Goal: Information Seeking & Learning: Check status

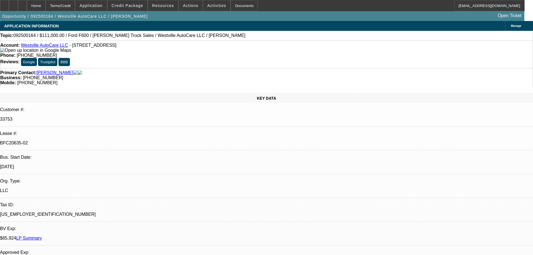
select select "0"
select select "2"
select select "0"
select select "6"
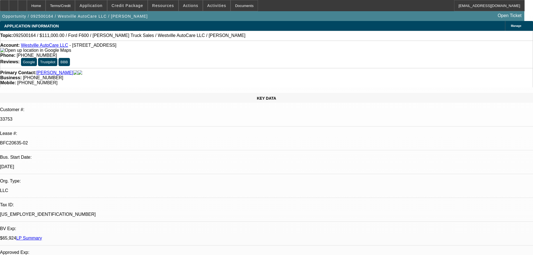
select select "0"
select select "2"
select select "0"
select select "6"
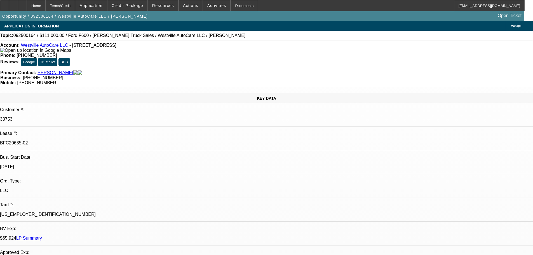
select select "0"
select select "2"
select select "0"
select select "6"
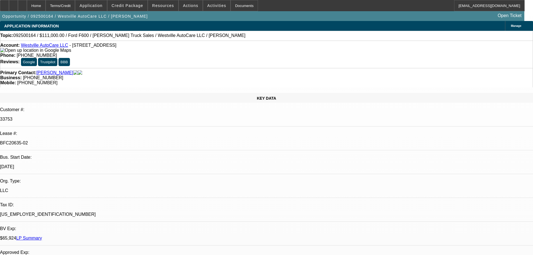
select select "0"
select select "2"
select select "0"
select select "6"
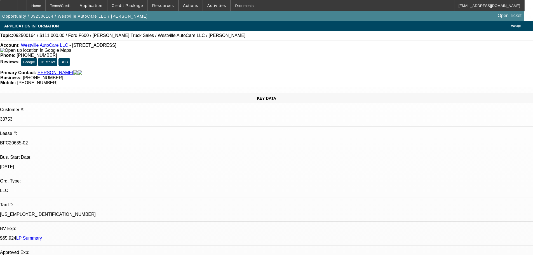
click at [27, 3] on div at bounding box center [22, 5] width 9 height 11
select select "0"
select select "2"
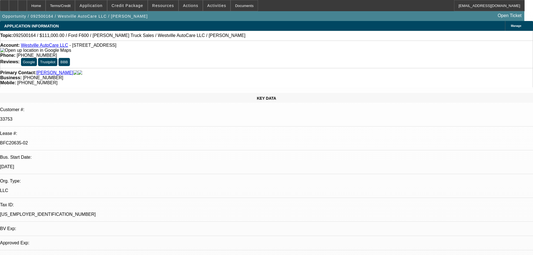
select select "0"
select select "6"
select select "0"
select select "2"
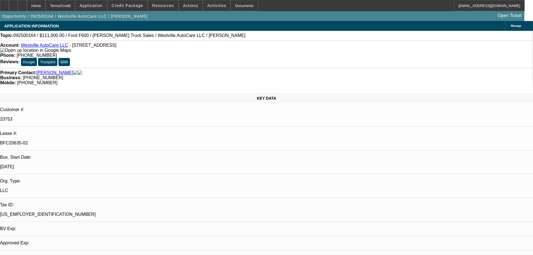
select select "0"
select select "6"
select select "0"
select select "2"
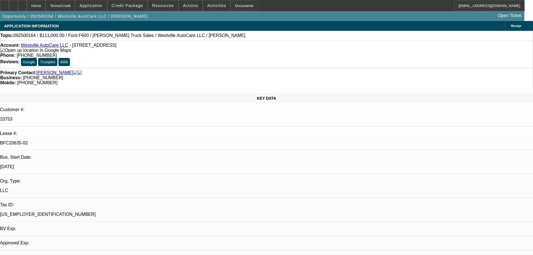
select select "0"
select select "6"
select select "0"
select select "2"
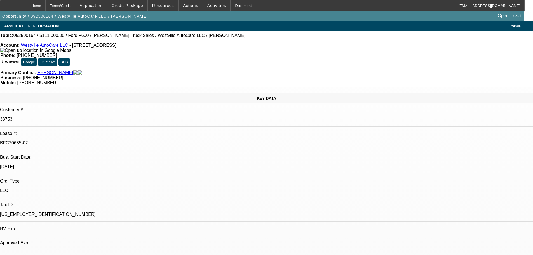
select select "0"
select select "6"
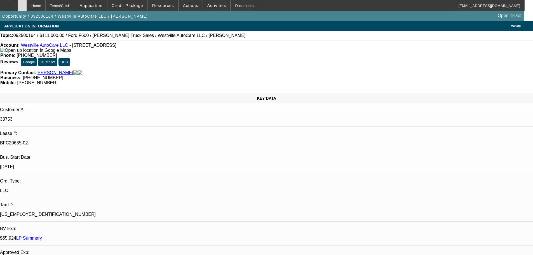
click at [22, 4] on icon at bounding box center [22, 4] width 0 height 0
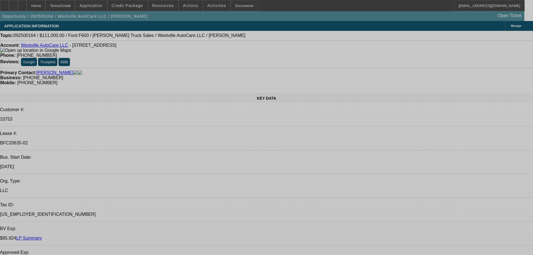
select select "0"
select select "2"
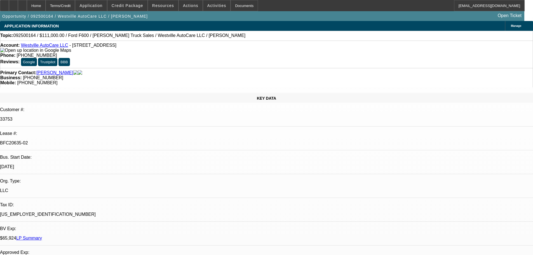
select select "2"
select select "0"
select select "6"
select select "0"
select select "2"
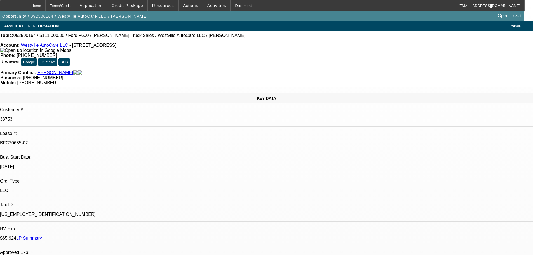
select select "2"
select select "0"
select select "6"
select select "0"
select select "2"
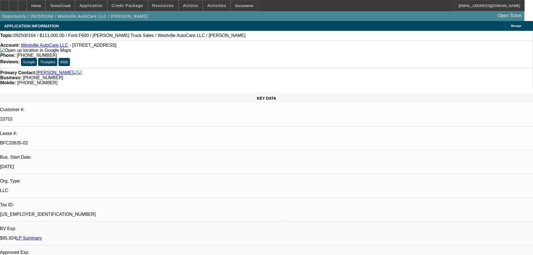
select select "2"
select select "0"
select select "6"
select select "0"
select select "2"
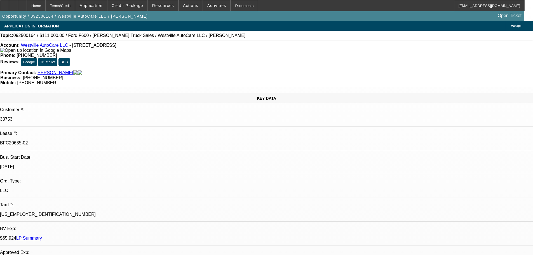
select select "2"
select select "0"
select select "6"
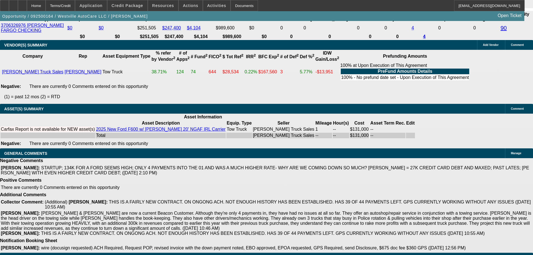
drag, startPoint x: 301, startPoint y: 241, endPoint x: 302, endPoint y: 252, distance: 10.9
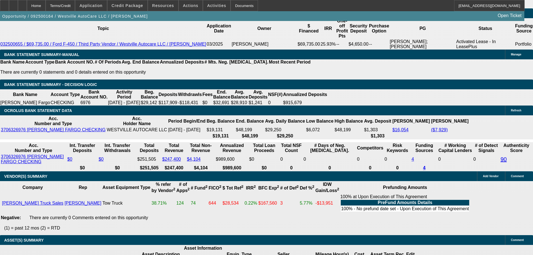
scroll to position [961, 0]
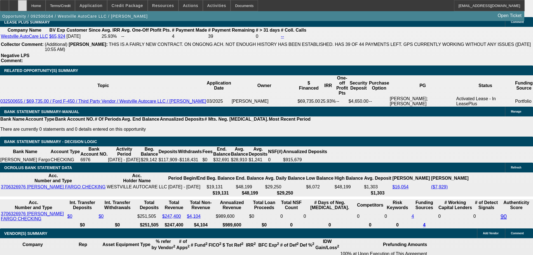
click at [27, 4] on div at bounding box center [22, 5] width 9 height 11
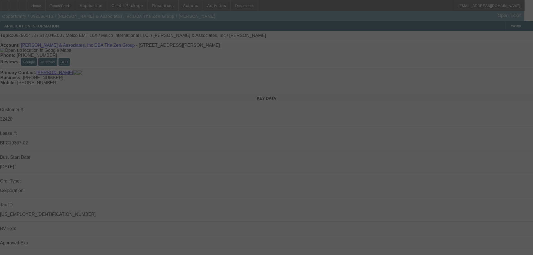
select select "0"
select select "2"
select select "0.1"
select select "4"
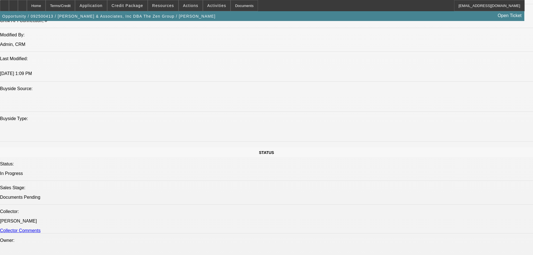
scroll to position [961, 0]
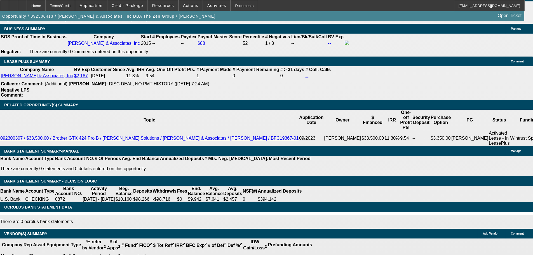
drag, startPoint x: 175, startPoint y: 180, endPoint x: 235, endPoint y: 219, distance: 71.7
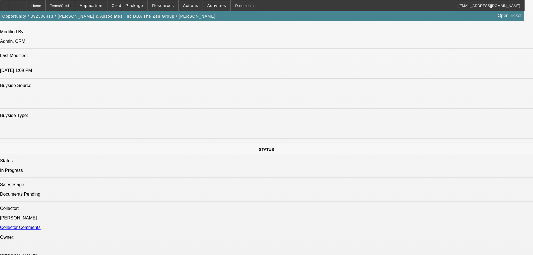
scroll to position [0, 0]
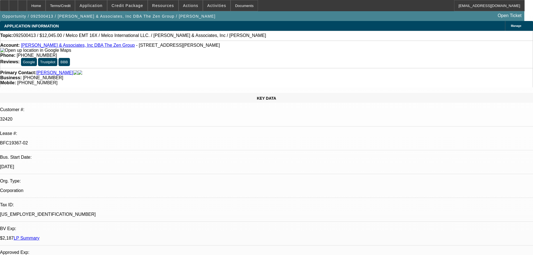
drag, startPoint x: 236, startPoint y: 191, endPoint x: 249, endPoint y: 108, distance: 84.0
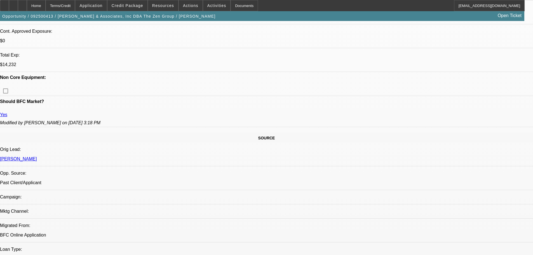
drag, startPoint x: 207, startPoint y: 218, endPoint x: 200, endPoint y: 211, distance: 10.5
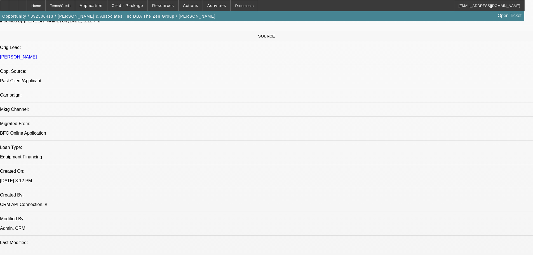
drag, startPoint x: 186, startPoint y: 161, endPoint x: 183, endPoint y: 93, distance: 68.9
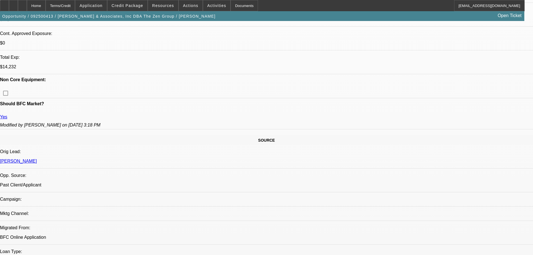
drag, startPoint x: 220, startPoint y: 190, endPoint x: 202, endPoint y: 146, distance: 48.3
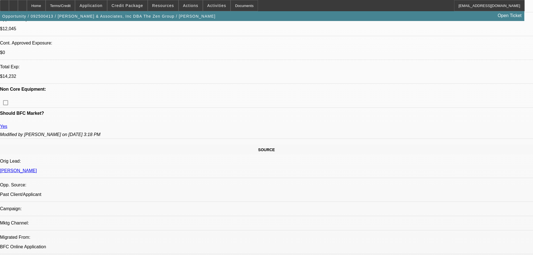
drag, startPoint x: 205, startPoint y: 137, endPoint x: 198, endPoint y: 66, distance: 71.1
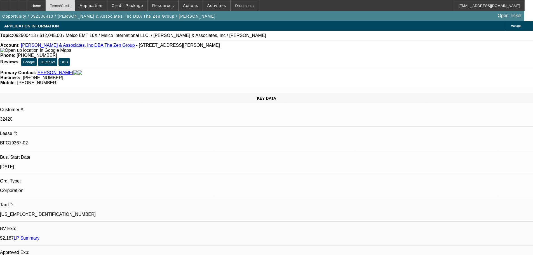
drag, startPoint x: 230, startPoint y: 148, endPoint x: 80, endPoint y: 7, distance: 205.3
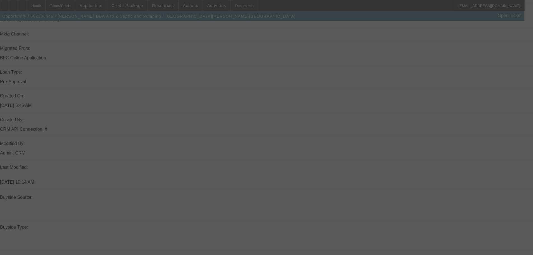
scroll to position [475, 0]
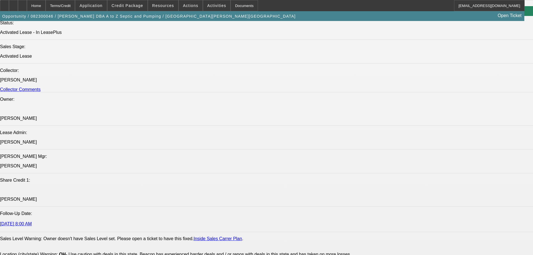
select select "0"
select select "6"
select select "0"
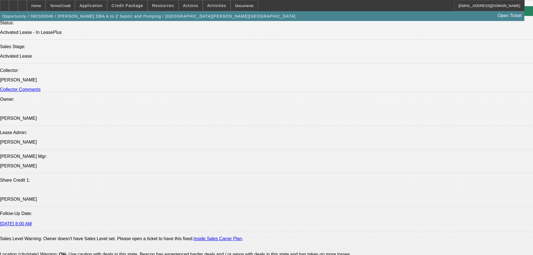
select select "0"
select select "0.1"
select select "4"
select select "0"
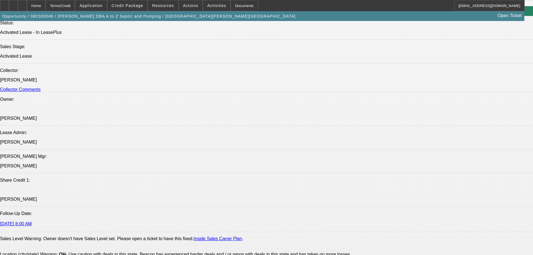
select select "0"
select select "4"
select select "0"
select select "0.1"
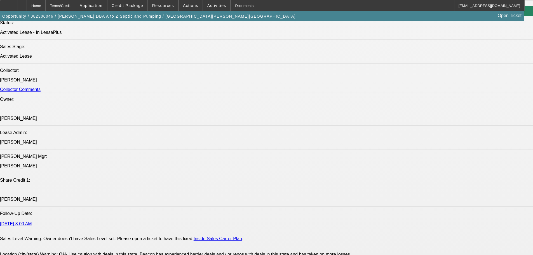
select select "4"
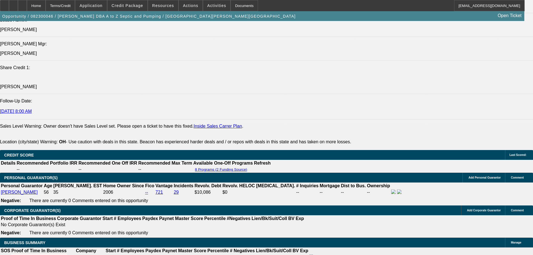
scroll to position [727, 0]
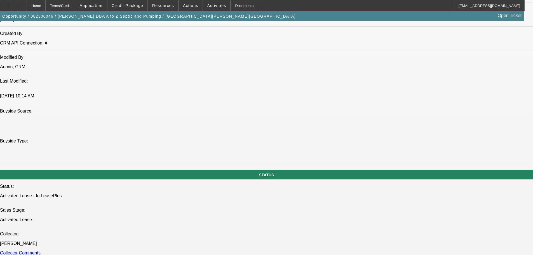
drag, startPoint x: 191, startPoint y: 23, endPoint x: 191, endPoint y: 17, distance: 6.2
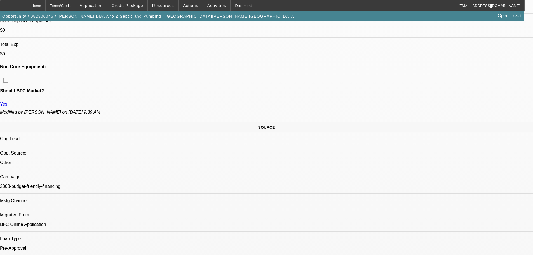
drag, startPoint x: 224, startPoint y: 144, endPoint x: 204, endPoint y: 64, distance: 82.9
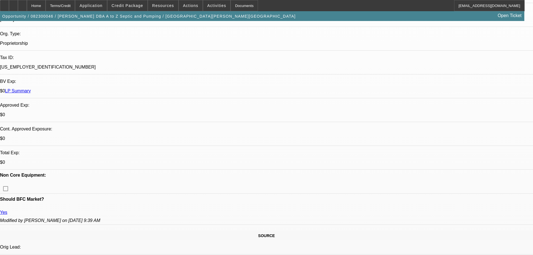
scroll to position [41, 0]
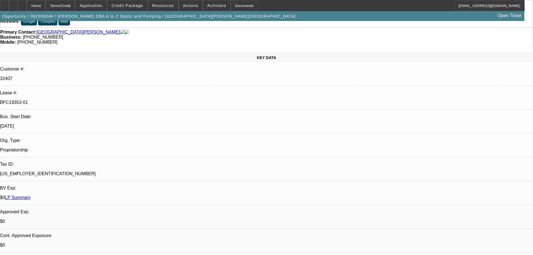
drag, startPoint x: 230, startPoint y: 121, endPoint x: 231, endPoint y: 65, distance: 55.1
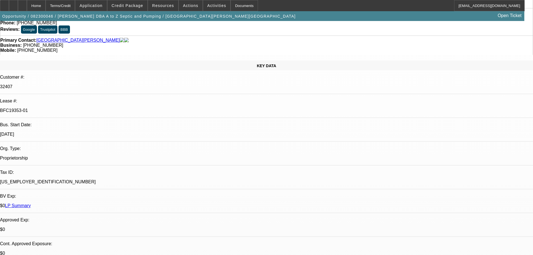
drag, startPoint x: 251, startPoint y: 131, endPoint x: 252, endPoint y: 163, distance: 32.2
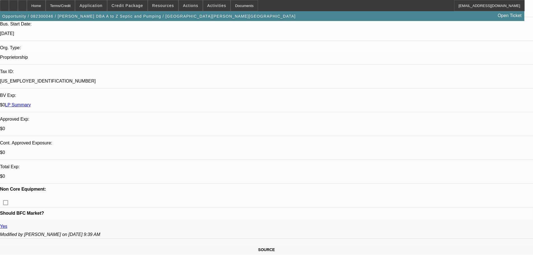
drag, startPoint x: 251, startPoint y: 168, endPoint x: 254, endPoint y: 149, distance: 19.4
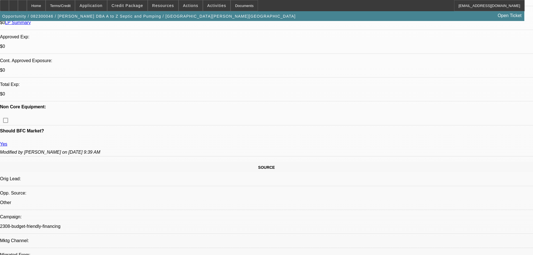
scroll to position [299, 0]
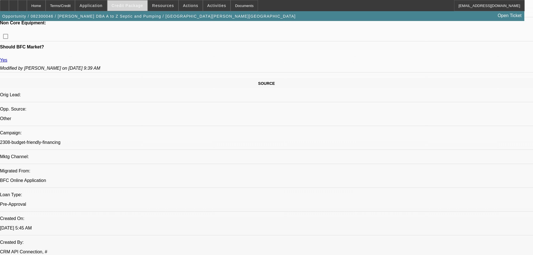
click at [138, 8] on span "Credit Package" at bounding box center [128, 5] width 32 height 4
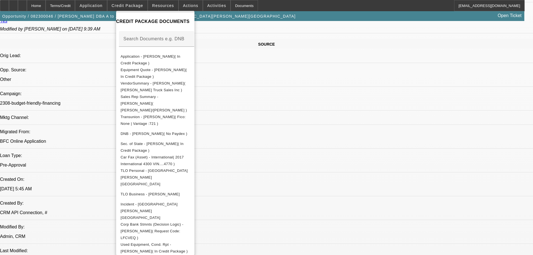
scroll to position [383, 0]
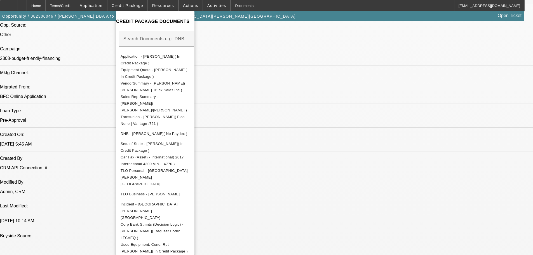
click at [353, 148] on div at bounding box center [266, 127] width 533 height 255
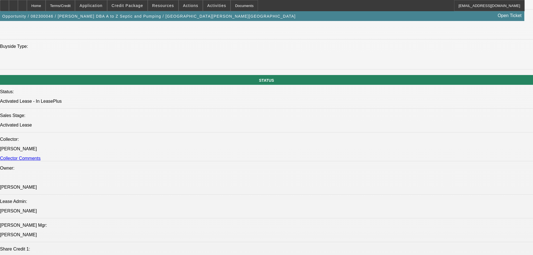
scroll to position [0, 0]
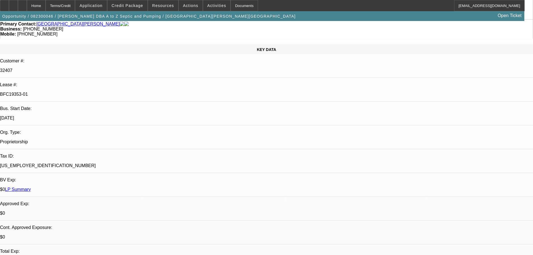
drag, startPoint x: 242, startPoint y: 154, endPoint x: 206, endPoint y: 73, distance: 89.2
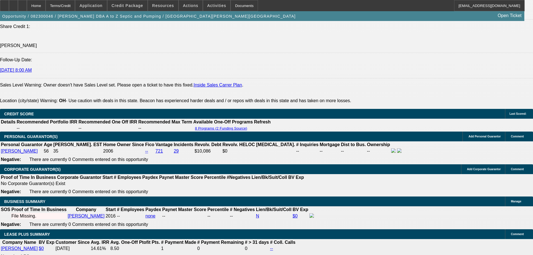
drag, startPoint x: 245, startPoint y: 136, endPoint x: 251, endPoint y: 196, distance: 61.0
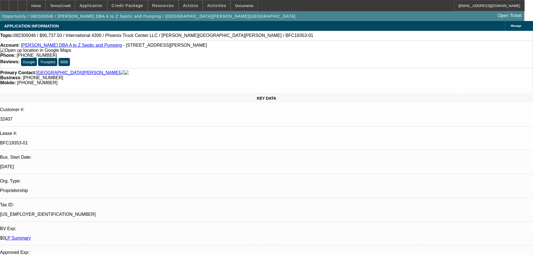
drag, startPoint x: 334, startPoint y: 151, endPoint x: 340, endPoint y: 114, distance: 37.5
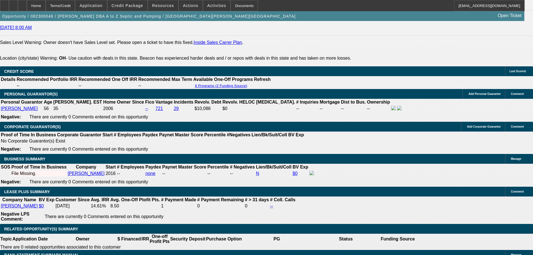
scroll to position [811, 0]
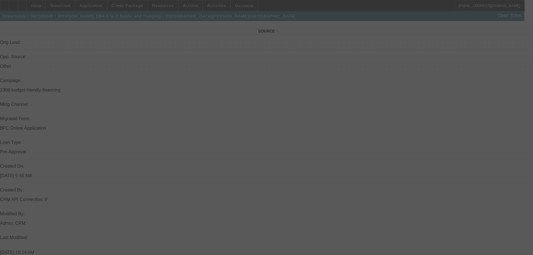
scroll to position [361, 0]
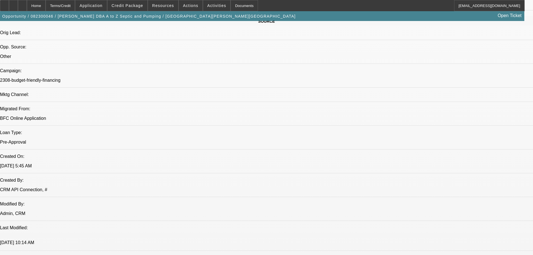
select select "0"
select select "6"
select select "0"
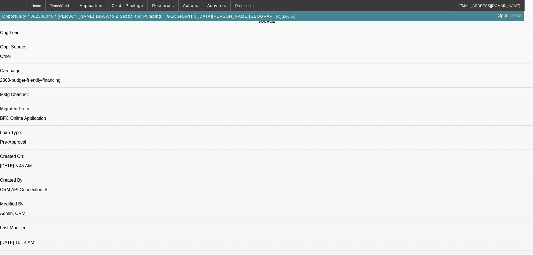
select select "0"
select select "0.1"
select select "4"
select select "0"
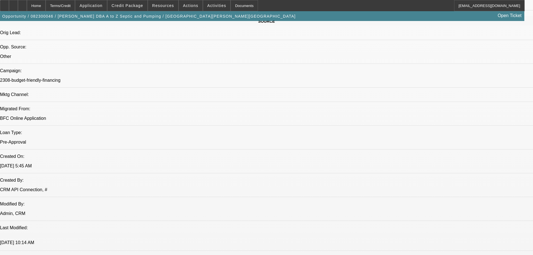
select select "0"
select select "4"
select select "0"
select select "0.1"
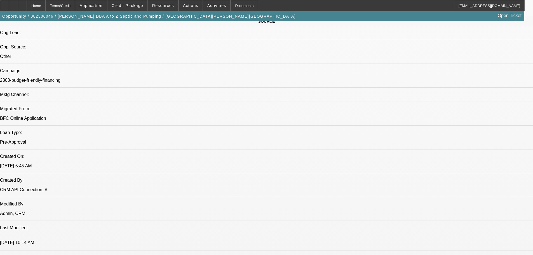
select select "4"
drag, startPoint x: 431, startPoint y: 79, endPoint x: 431, endPoint y: 74, distance: 4.8
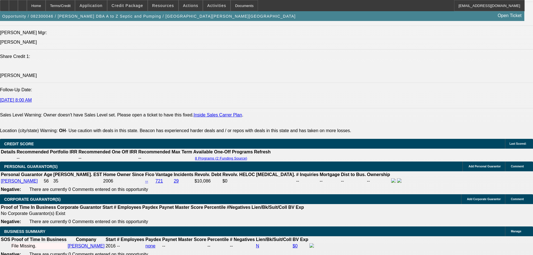
scroll to position [837, 0]
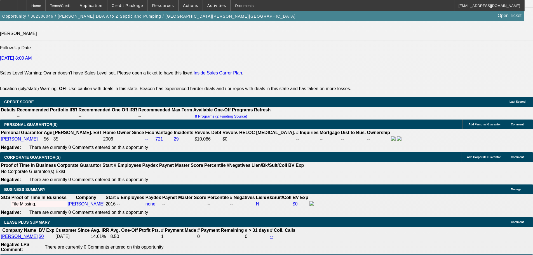
drag, startPoint x: 415, startPoint y: 68, endPoint x: 418, endPoint y: 60, distance: 8.3
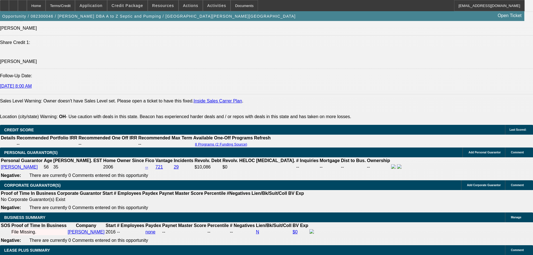
scroll to position [1230, 0]
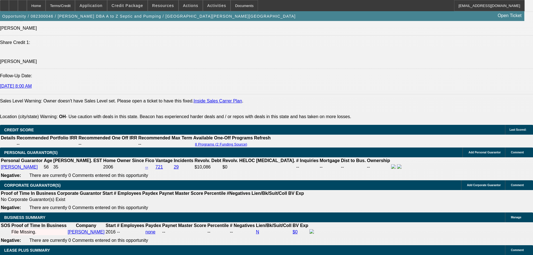
scroll to position [0, 0]
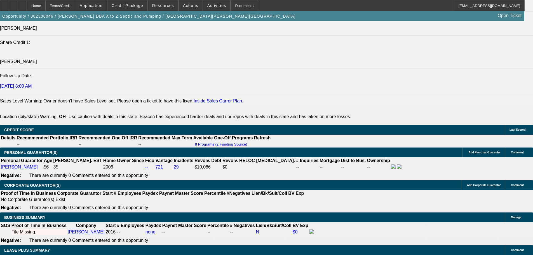
drag, startPoint x: 418, startPoint y: 103, endPoint x: 418, endPoint y: 99, distance: 4.8
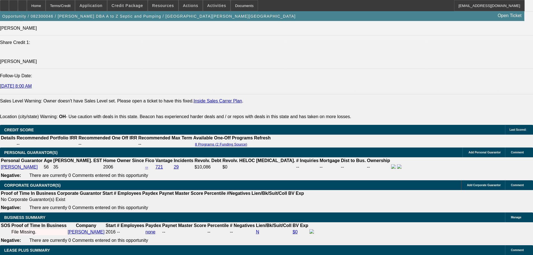
drag, startPoint x: 423, startPoint y: 93, endPoint x: 423, endPoint y: 85, distance: 8.4
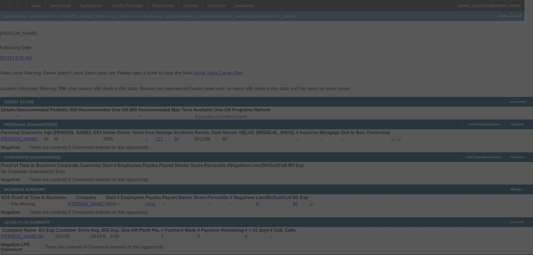
select select "0"
select select "0.1"
select select "4"
select select "0"
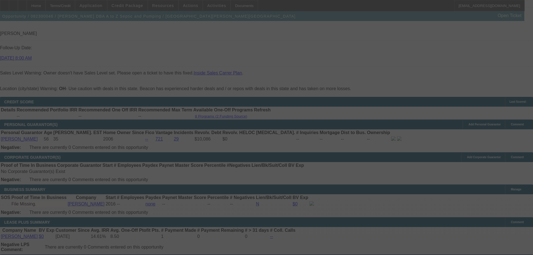
select select "0"
select select "0.1"
select select "4"
select select "0"
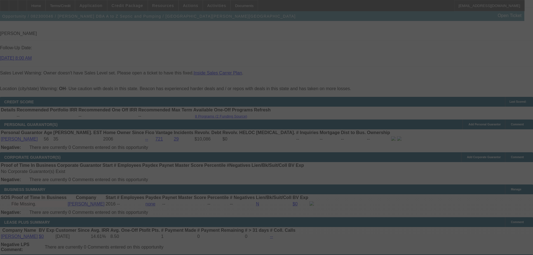
select select "0.1"
select select "4"
select select "0"
select select "0.1"
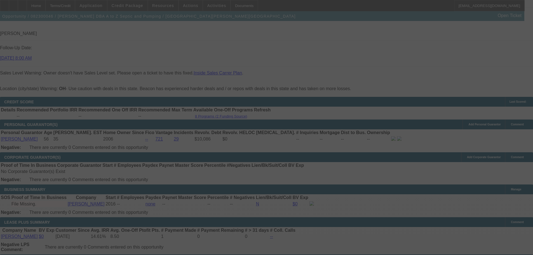
select select "4"
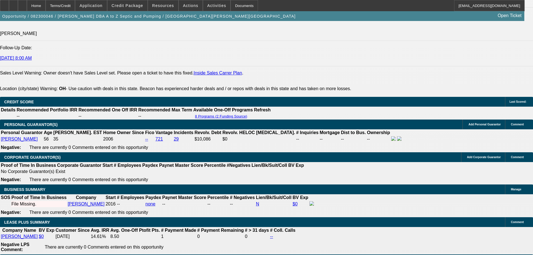
scroll to position [809, 0]
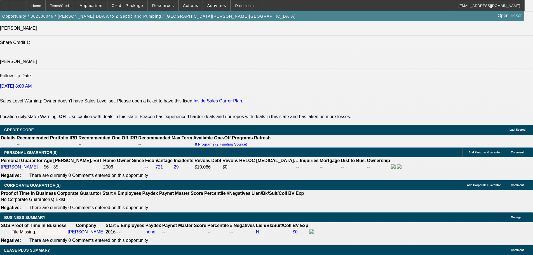
drag, startPoint x: 243, startPoint y: 132, endPoint x: 251, endPoint y: 121, distance: 13.9
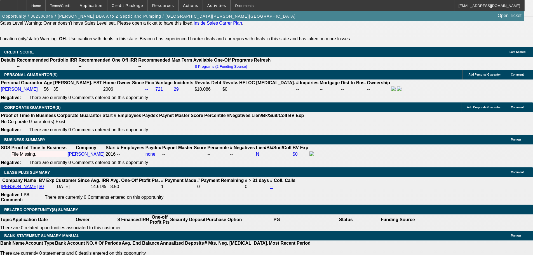
drag, startPoint x: 293, startPoint y: 180, endPoint x: 294, endPoint y: 214, distance: 34.1
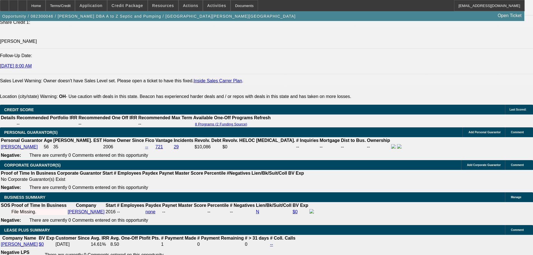
drag, startPoint x: 294, startPoint y: 213, endPoint x: 294, endPoint y: 193, distance: 20.7
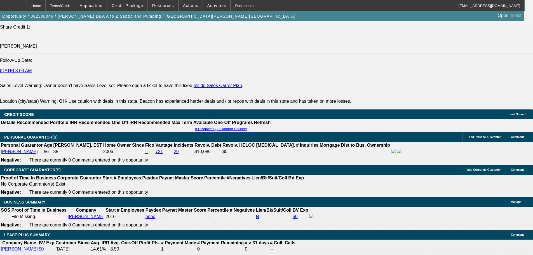
scroll to position [0, 0]
drag, startPoint x: 256, startPoint y: 110, endPoint x: 175, endPoint y: 110, distance: 80.5
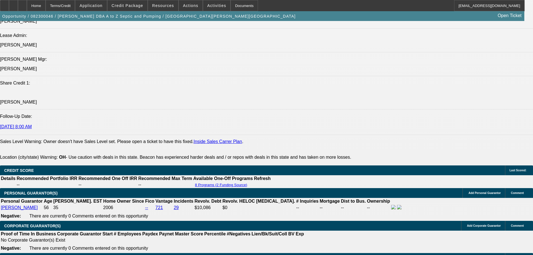
scroll to position [852, 0]
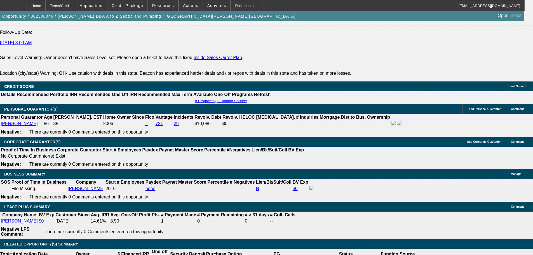
drag, startPoint x: 188, startPoint y: 108, endPoint x: 112, endPoint y: 100, distance: 76.2
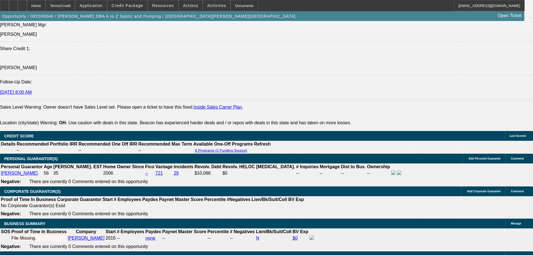
drag, startPoint x: 194, startPoint y: 93, endPoint x: 191, endPoint y: 82, distance: 11.5
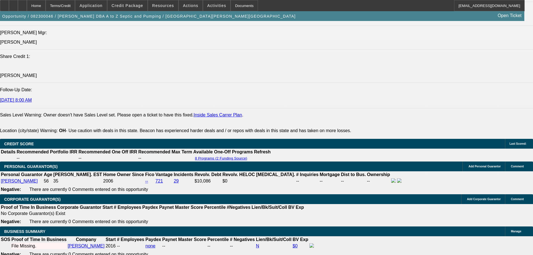
select select "0"
select select "6"
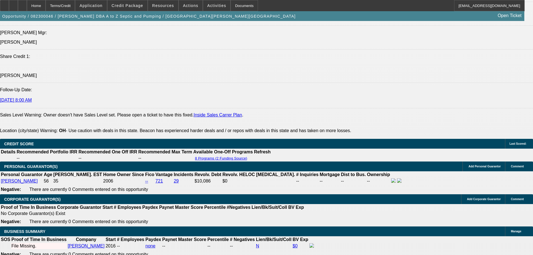
select select "0"
select select "0.1"
select select "4"
select select "0"
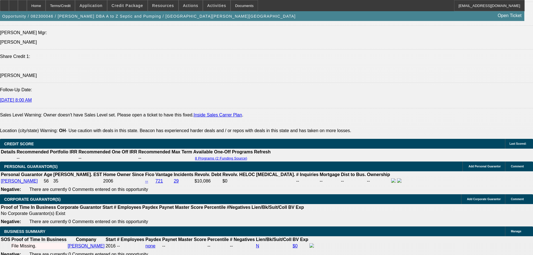
select select "0"
select select "4"
select select "0"
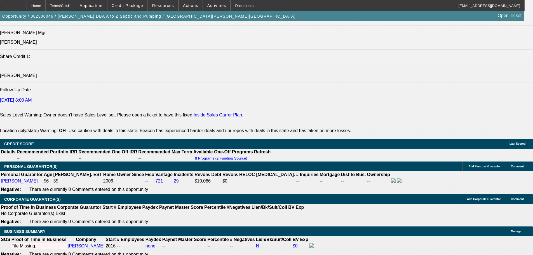
select select "0.1"
select select "4"
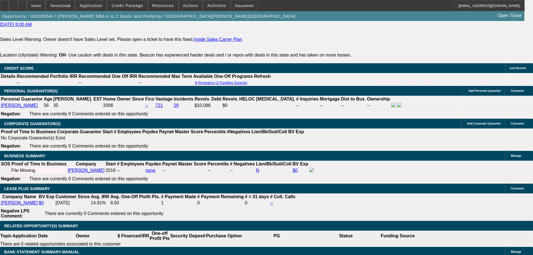
scroll to position [879, 0]
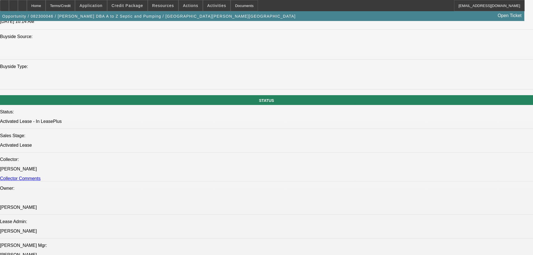
drag, startPoint x: 158, startPoint y: 160, endPoint x: 147, endPoint y: 94, distance: 66.3
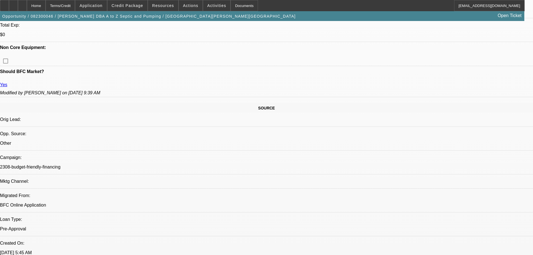
drag, startPoint x: 240, startPoint y: 154, endPoint x: 218, endPoint y: 111, distance: 47.9
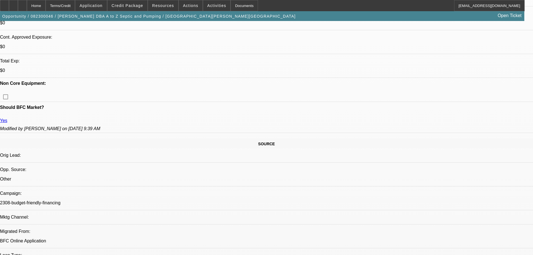
click at [140, 7] on span "Credit Package" at bounding box center [128, 5] width 32 height 4
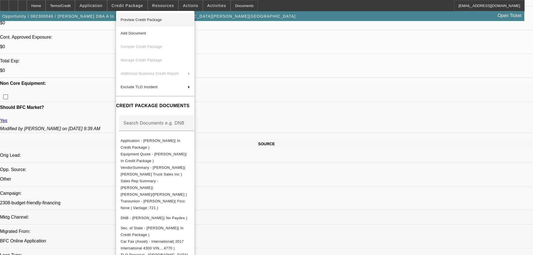
click at [166, 22] on span "Preview Credit Package" at bounding box center [155, 19] width 69 height 7
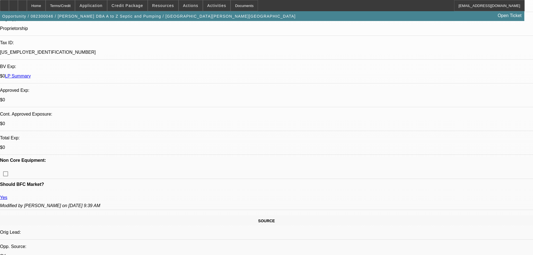
scroll to position [155, 0]
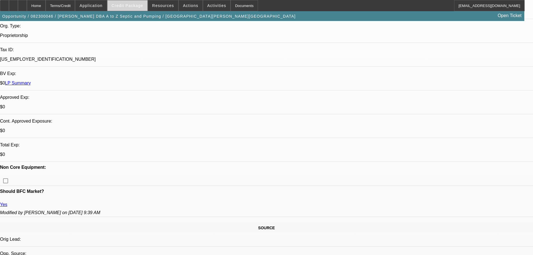
click at [142, 4] on span "Credit Package" at bounding box center [128, 5] width 32 height 4
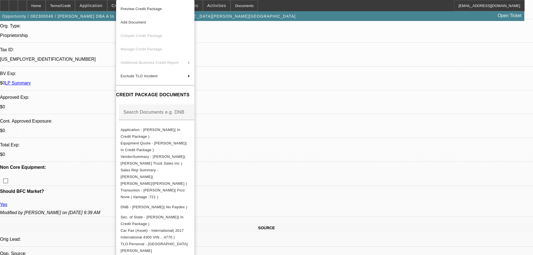
click at [166, 11] on span "Preview Credit Package" at bounding box center [155, 9] width 69 height 7
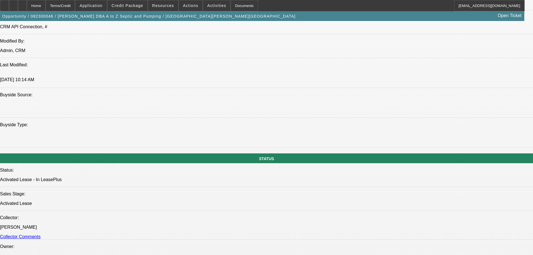
scroll to position [811, 0]
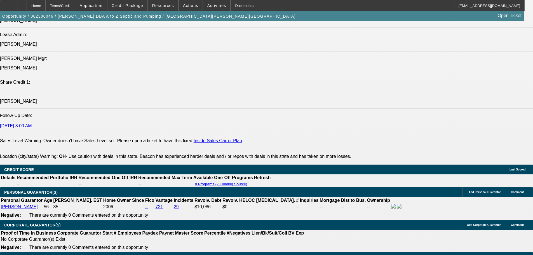
drag, startPoint x: 226, startPoint y: 188, endPoint x: 226, endPoint y: 191, distance: 3.1
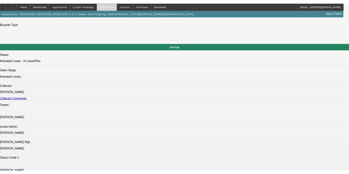
scroll to position [735, 0]
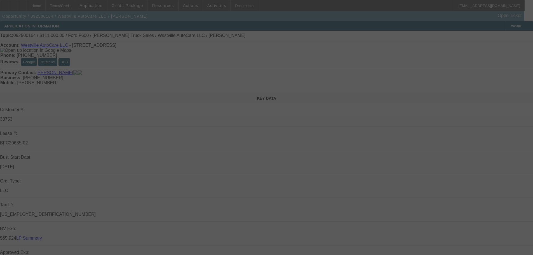
select select "0"
select select "2"
select select "0"
select select "6"
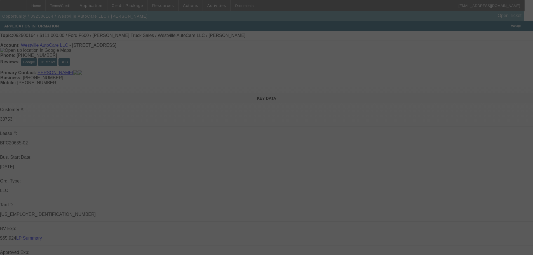
select select "0"
select select "2"
select select "0"
select select "6"
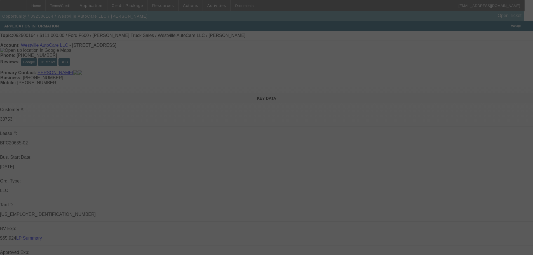
select select "0"
select select "2"
select select "0"
select select "6"
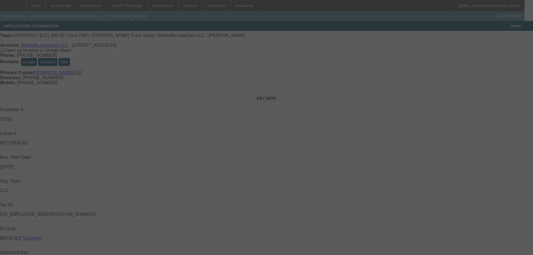
select select "0"
select select "2"
select select "0"
select select "6"
